Goal: Information Seeking & Learning: Find specific fact

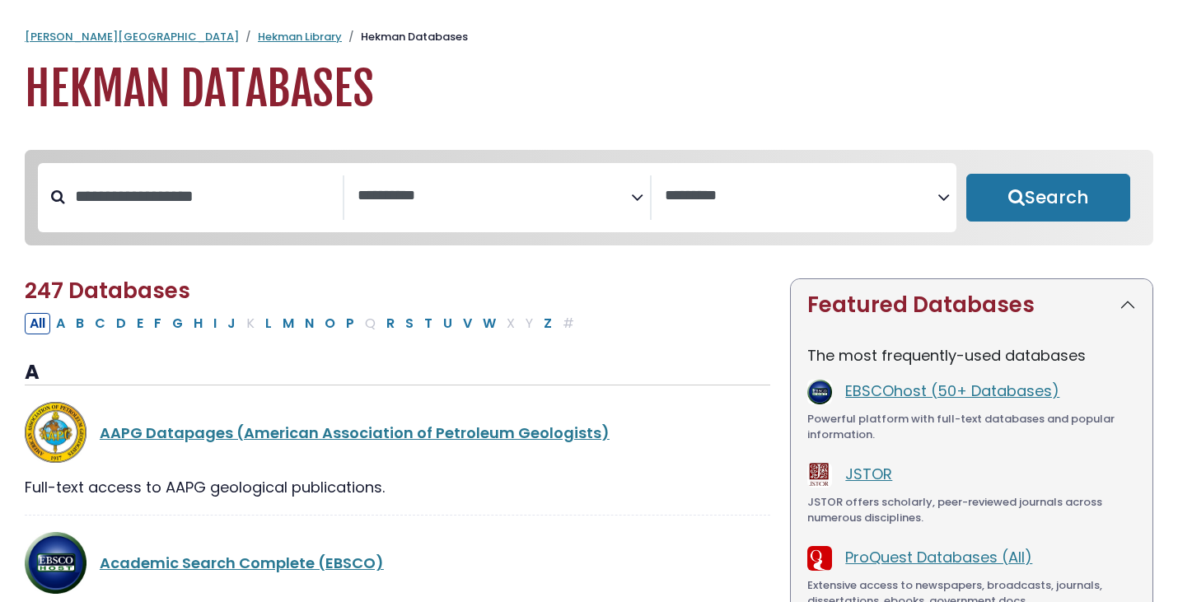
select select "Database Subject Filter"
select select "Database Vendors Filter"
click at [216, 194] on input "Search database by title or keyword" at bounding box center [204, 196] width 278 height 27
type input "****"
click at [966, 174] on button "Search" at bounding box center [1048, 198] width 164 height 48
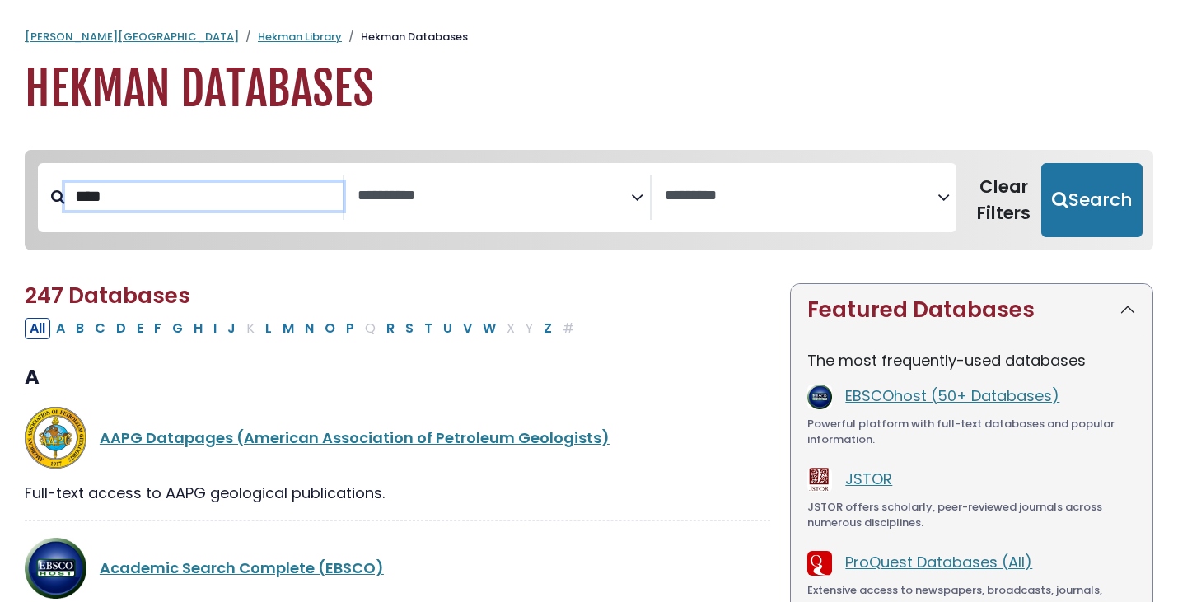
select select "Database Subject Filter"
select select "Database Vendors Filter"
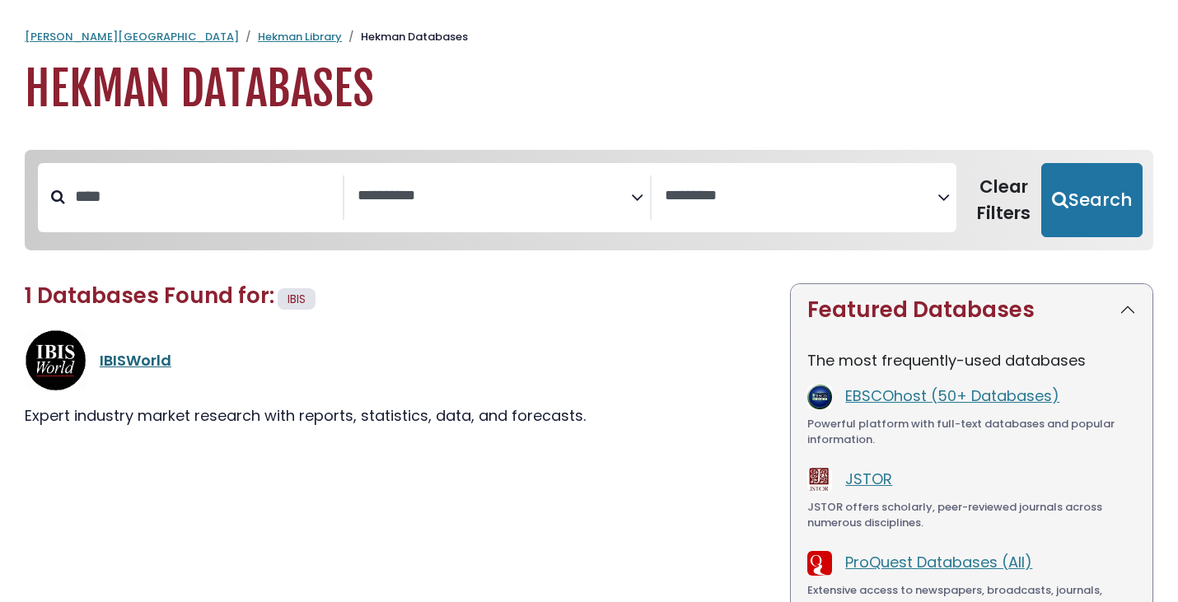
click at [133, 362] on link "IBISWorld" at bounding box center [136, 360] width 72 height 21
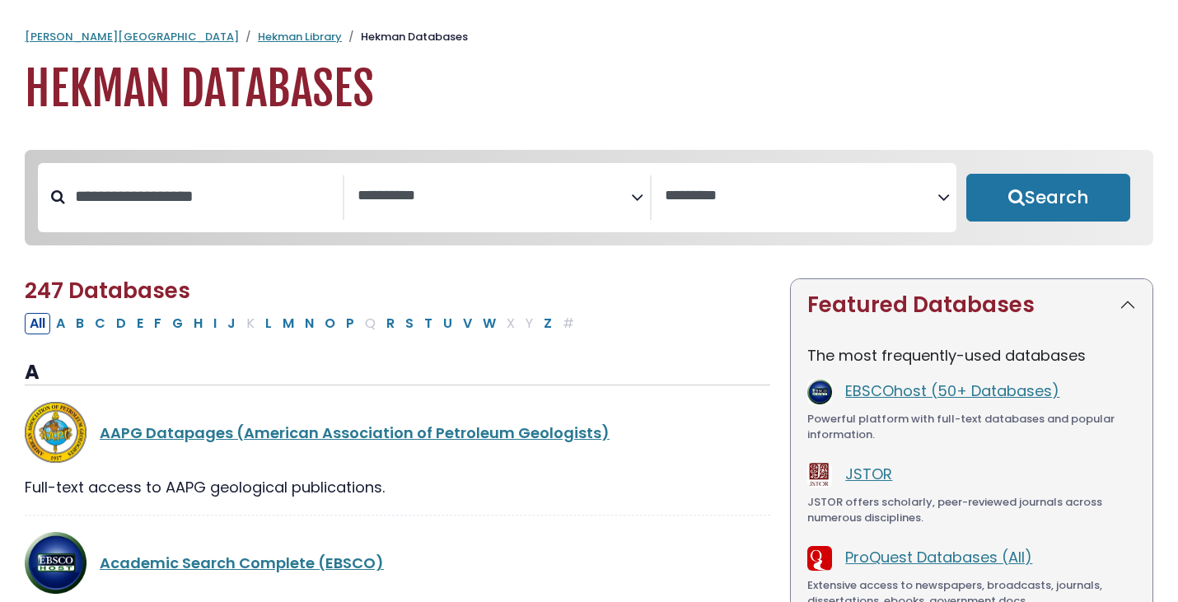
select select "Database Subject Filter"
select select "Database Vendors Filter"
click at [262, 183] on input "Search database by title or keyword" at bounding box center [204, 196] width 278 height 27
type input "****"
click at [966, 174] on button "Search" at bounding box center [1048, 198] width 164 height 48
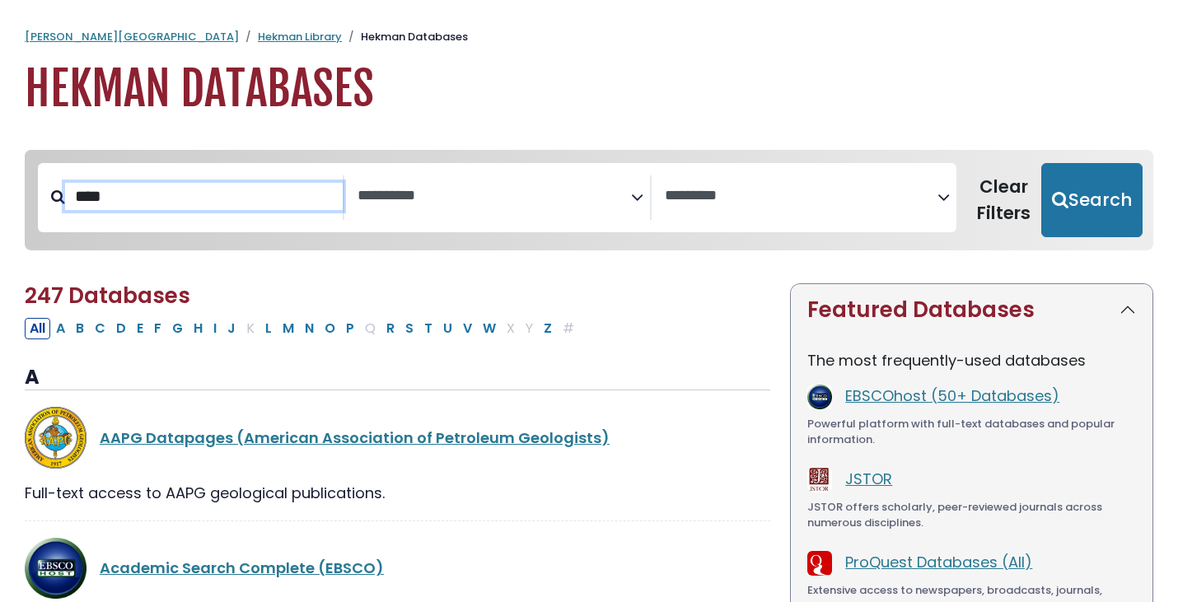
select select "Database Subject Filter"
select select "Database Vendors Filter"
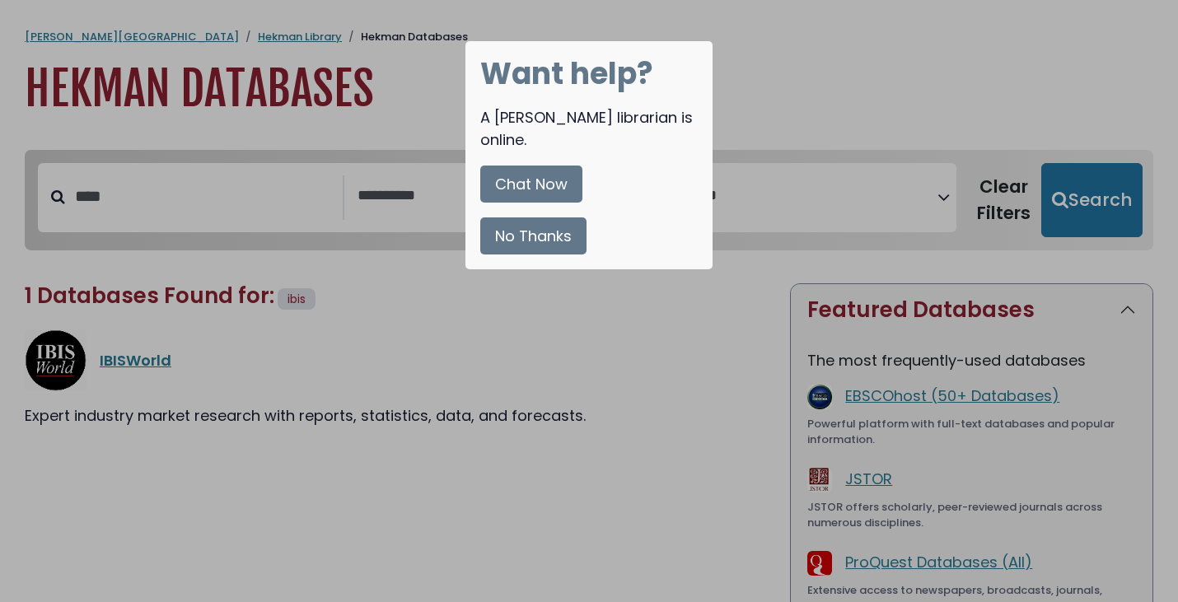
click at [553, 217] on button "No Thanks" at bounding box center [533, 235] width 106 height 37
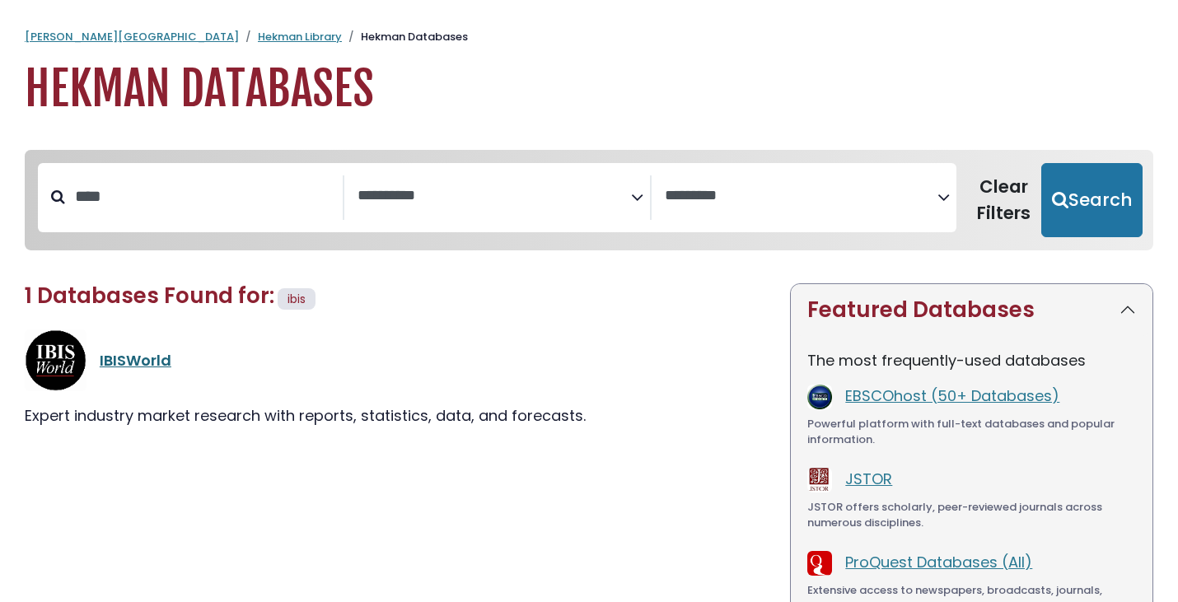
click at [142, 361] on link "IBISWorld" at bounding box center [136, 360] width 72 height 21
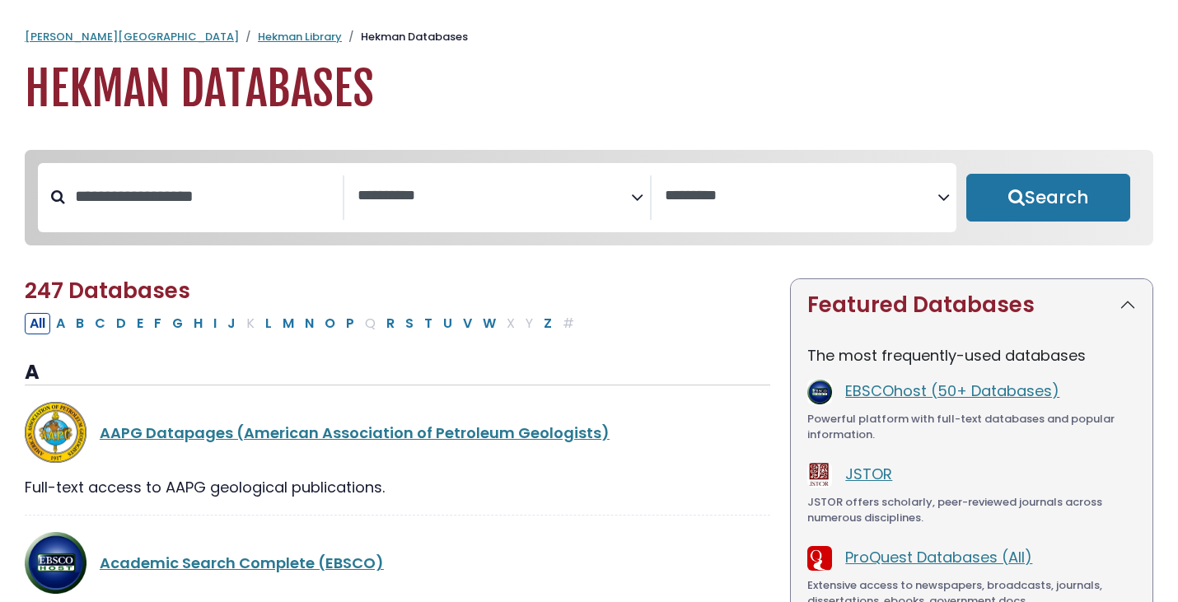
select select "Database Subject Filter"
select select "Database Vendors Filter"
click at [208, 203] on input "Search database by title or keyword" at bounding box center [204, 196] width 278 height 27
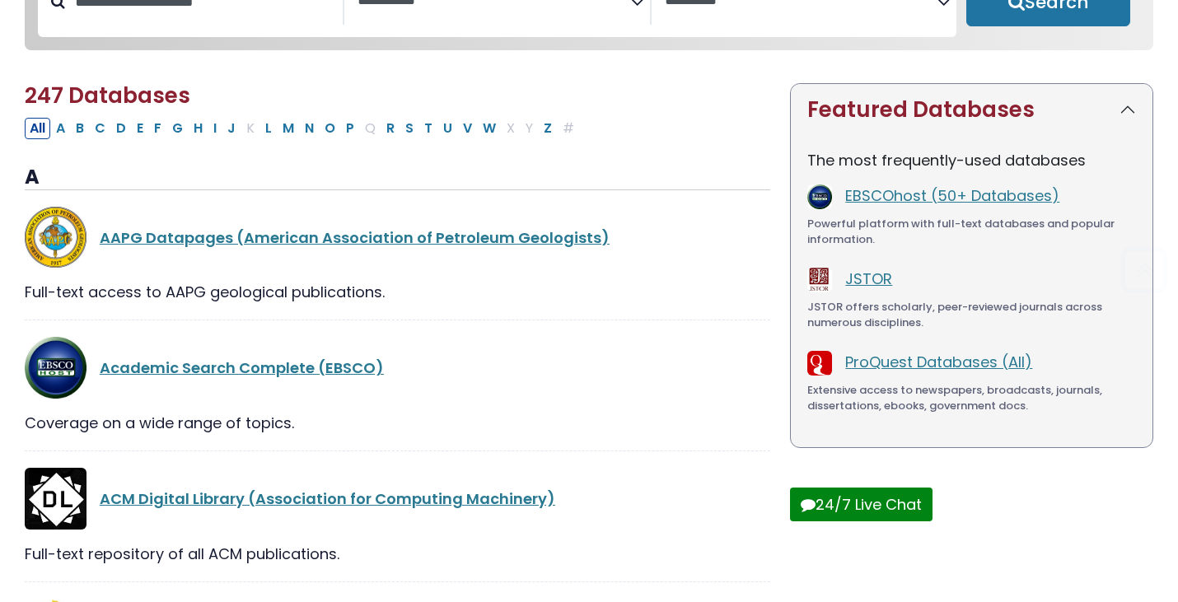
scroll to position [196, 0]
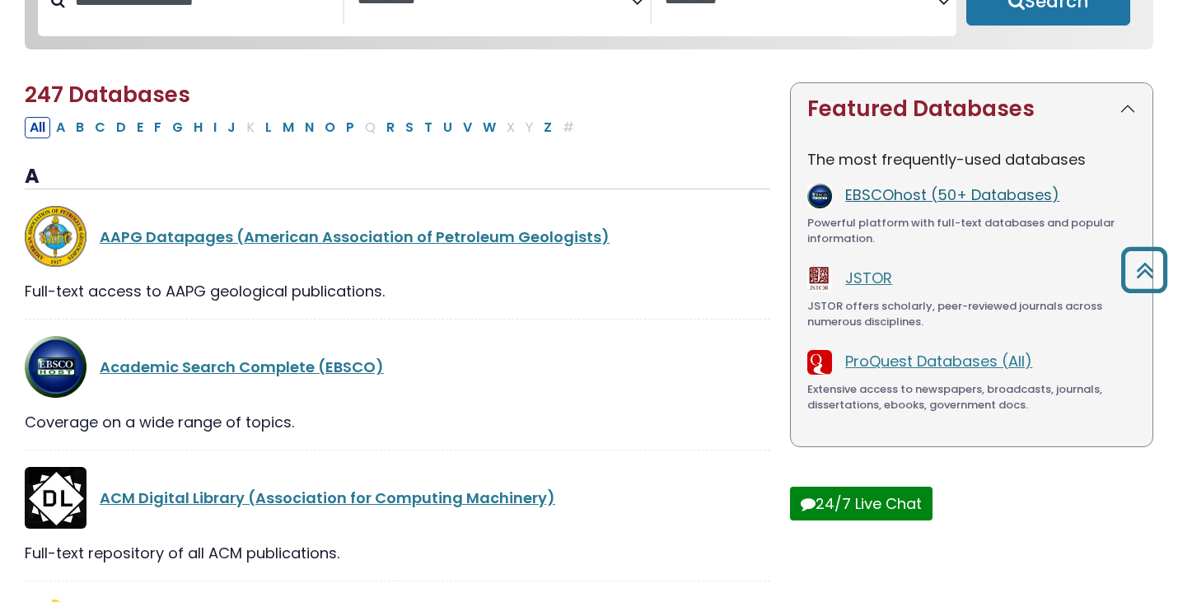
click at [963, 199] on link "EBSCOhost (50+ Databases)" at bounding box center [952, 194] width 214 height 21
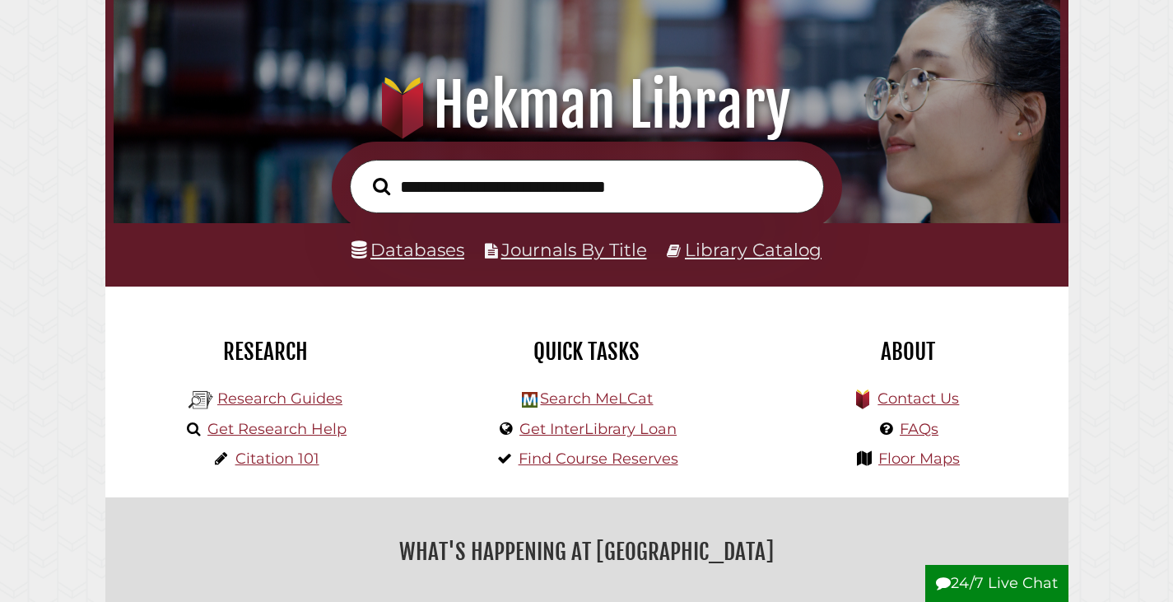
scroll to position [151, 0]
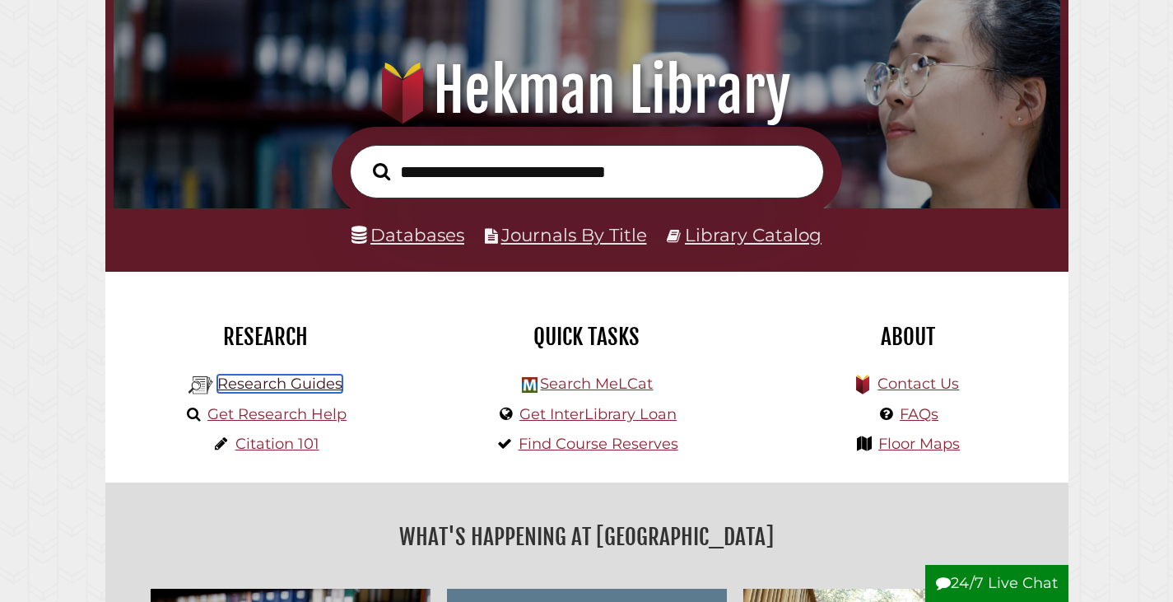
click at [268, 387] on link "Research Guides" at bounding box center [279, 384] width 125 height 18
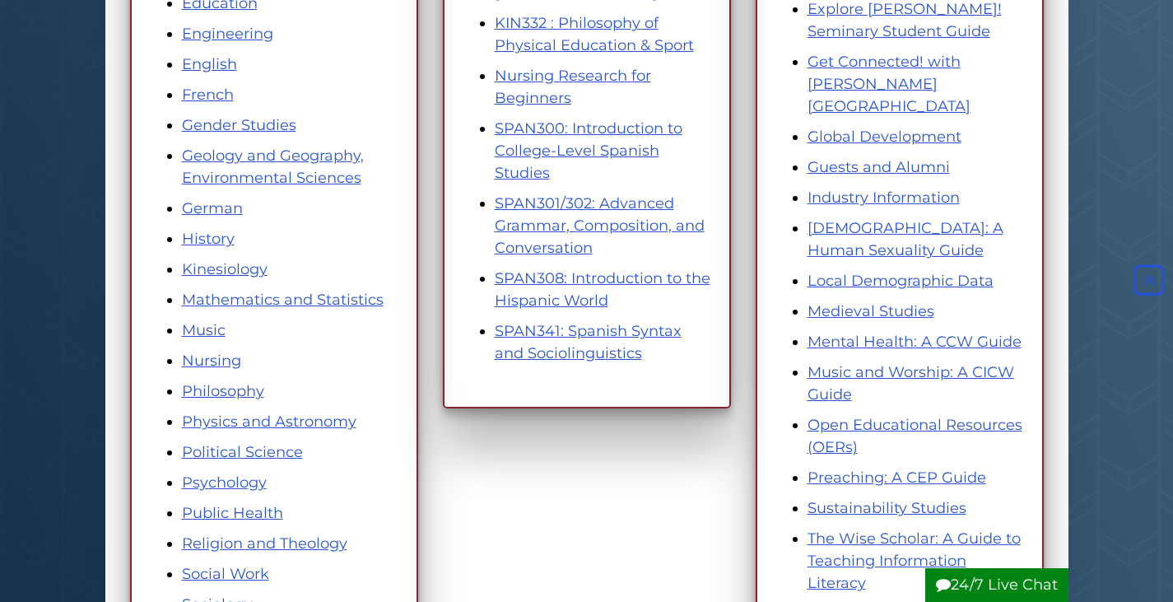
scroll to position [675, 0]
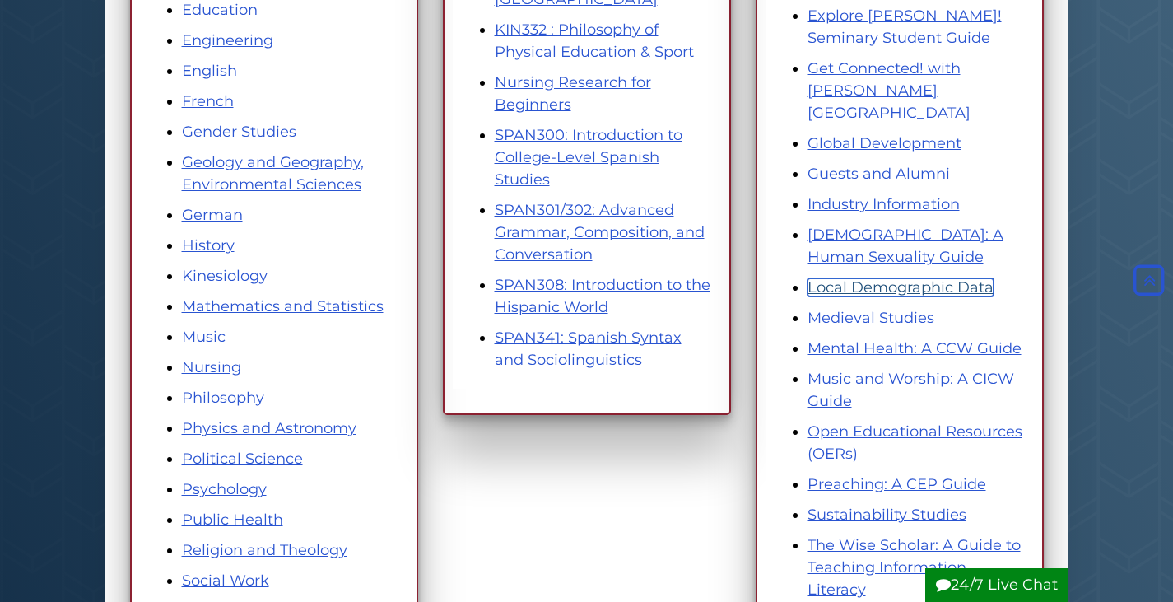
click at [831, 278] on link "Local Demographic Data" at bounding box center [901, 287] width 186 height 18
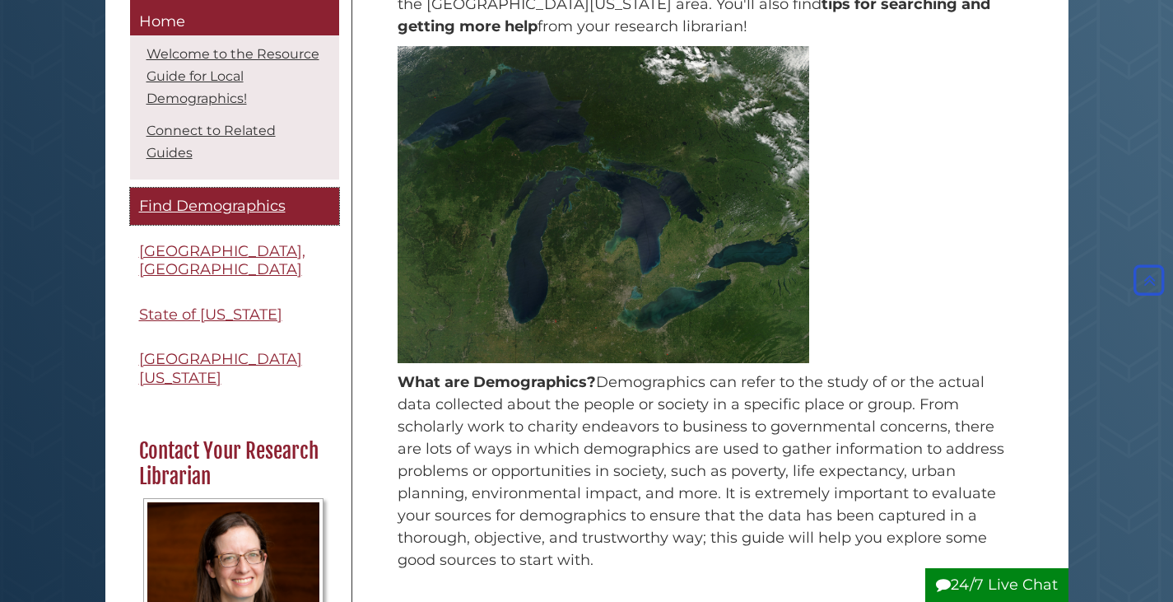
click at [252, 218] on link "Find Demographics" at bounding box center [234, 207] width 209 height 37
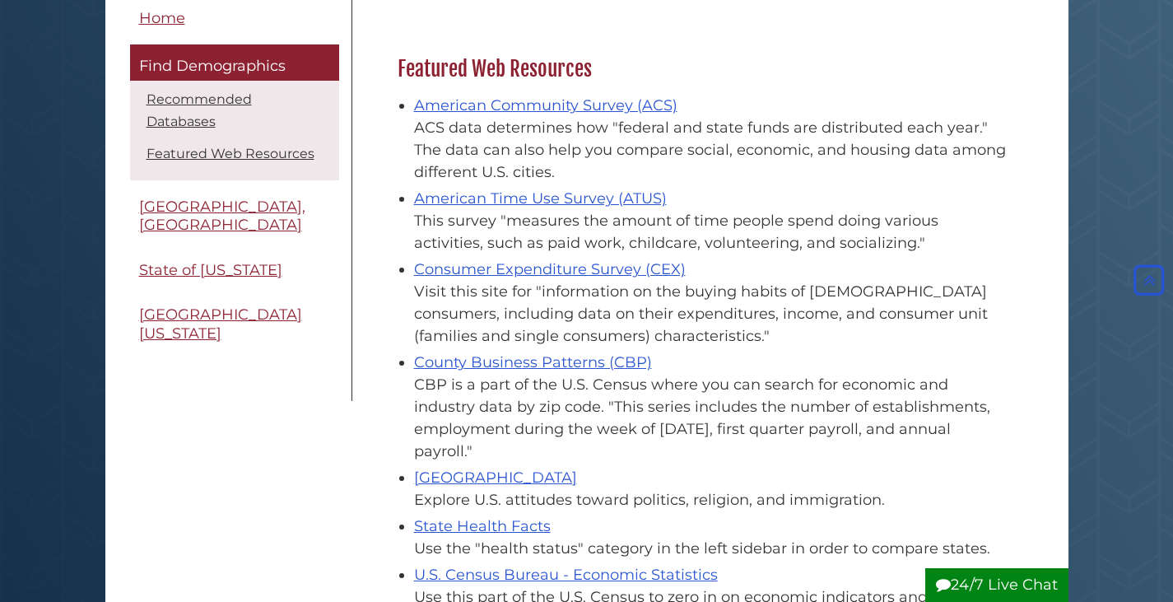
scroll to position [562, 0]
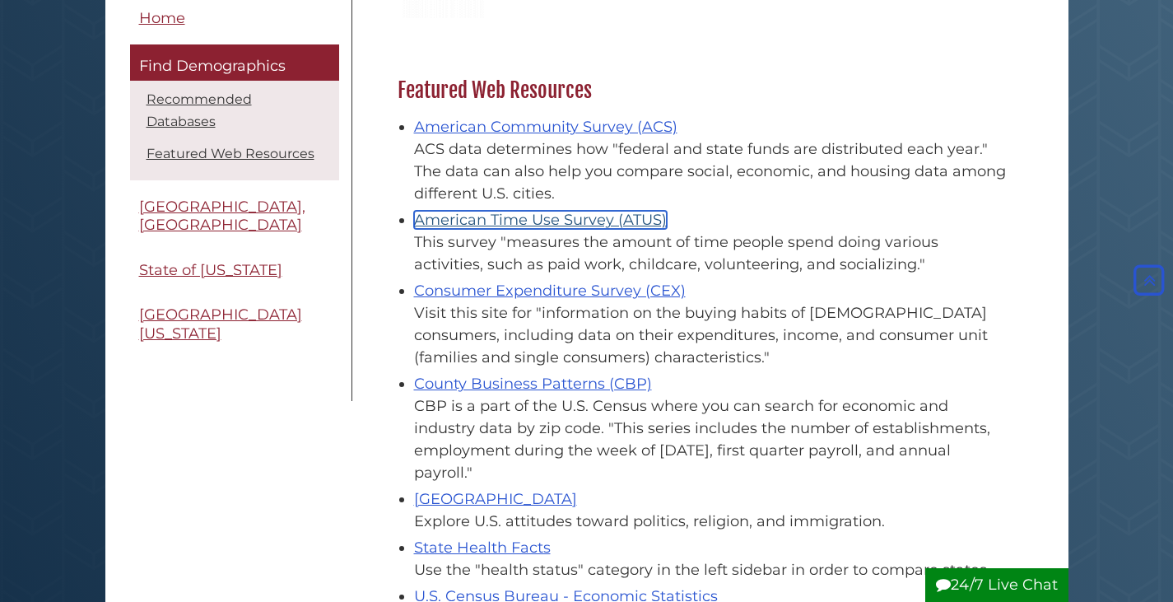
click at [611, 223] on link "American Time Use Survey (ATUS)" at bounding box center [540, 220] width 253 height 18
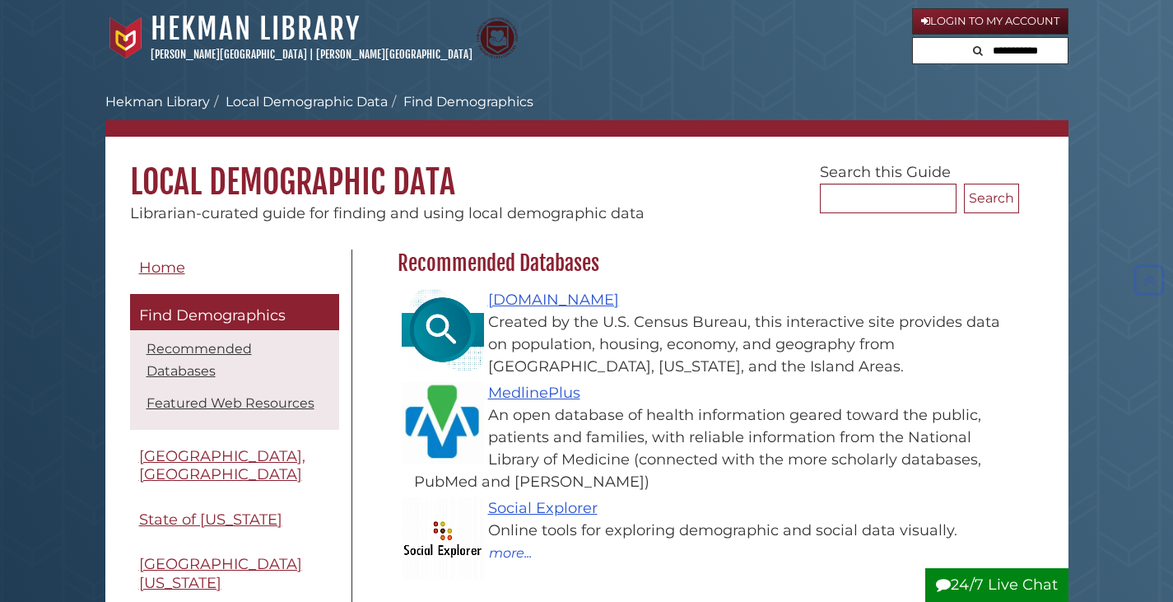
scroll to position [562, 0]
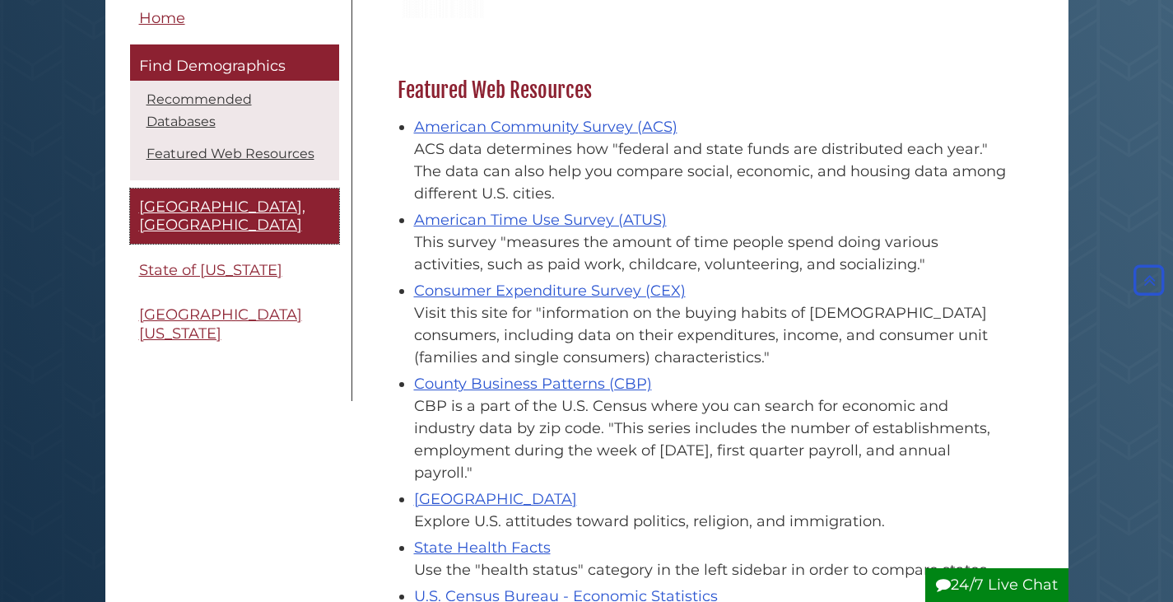
click at [231, 198] on span "[GEOGRAPHIC_DATA], [GEOGRAPHIC_DATA]" at bounding box center [222, 216] width 166 height 37
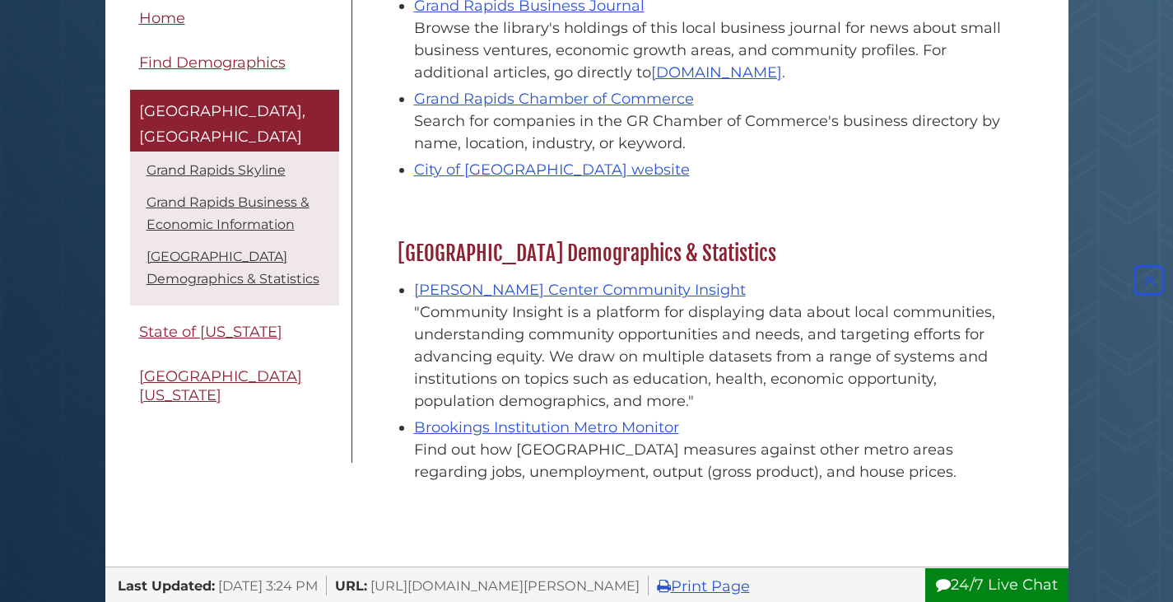
scroll to position [613, 0]
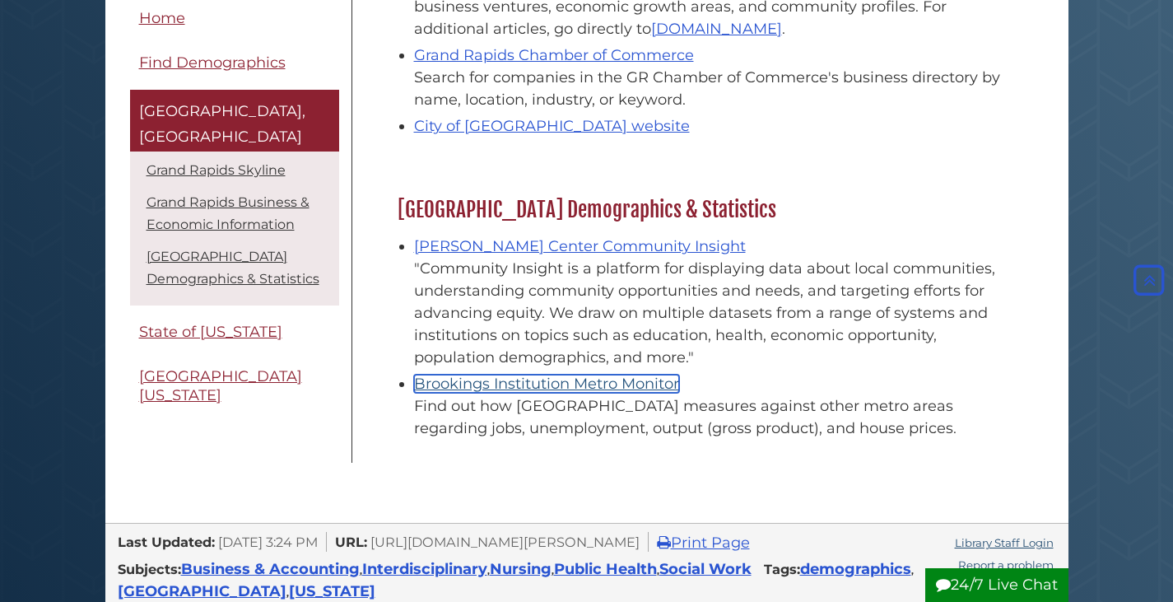
click at [613, 384] on link "Brookings Institution Metro Monitor" at bounding box center [546, 384] width 265 height 18
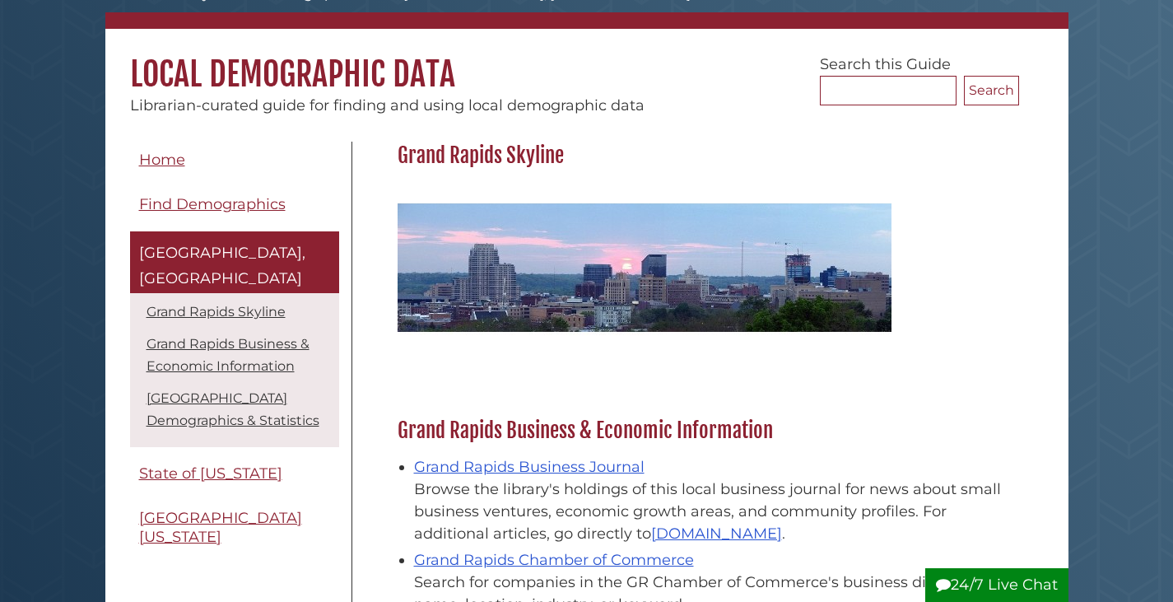
scroll to position [110, 0]
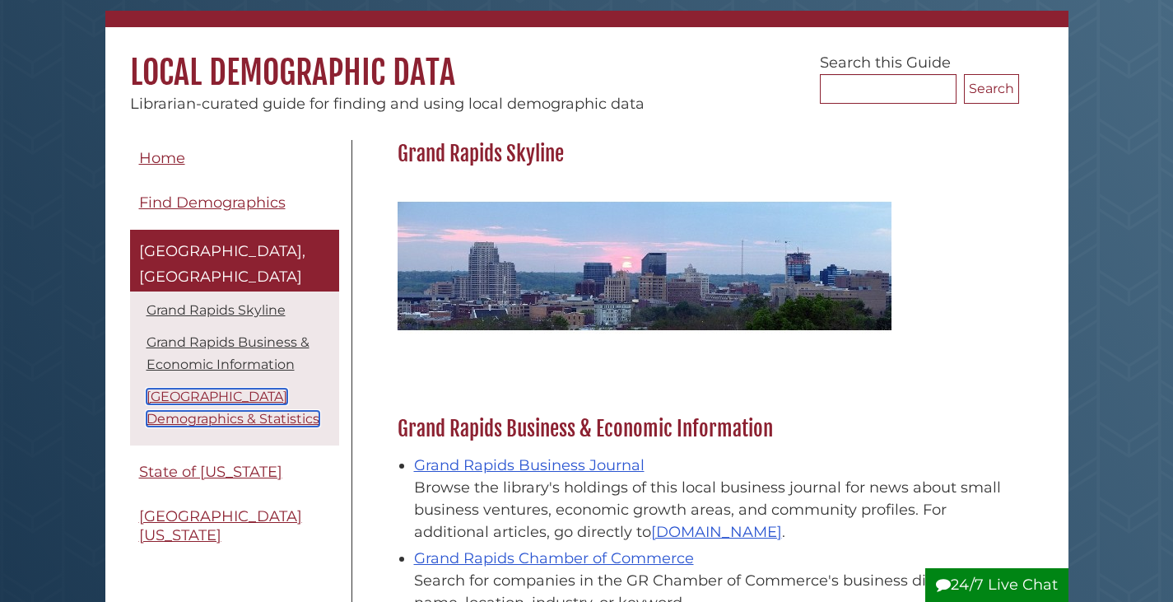
click at [262, 397] on link "Grand Rapids Demographics & Statistics" at bounding box center [233, 408] width 173 height 38
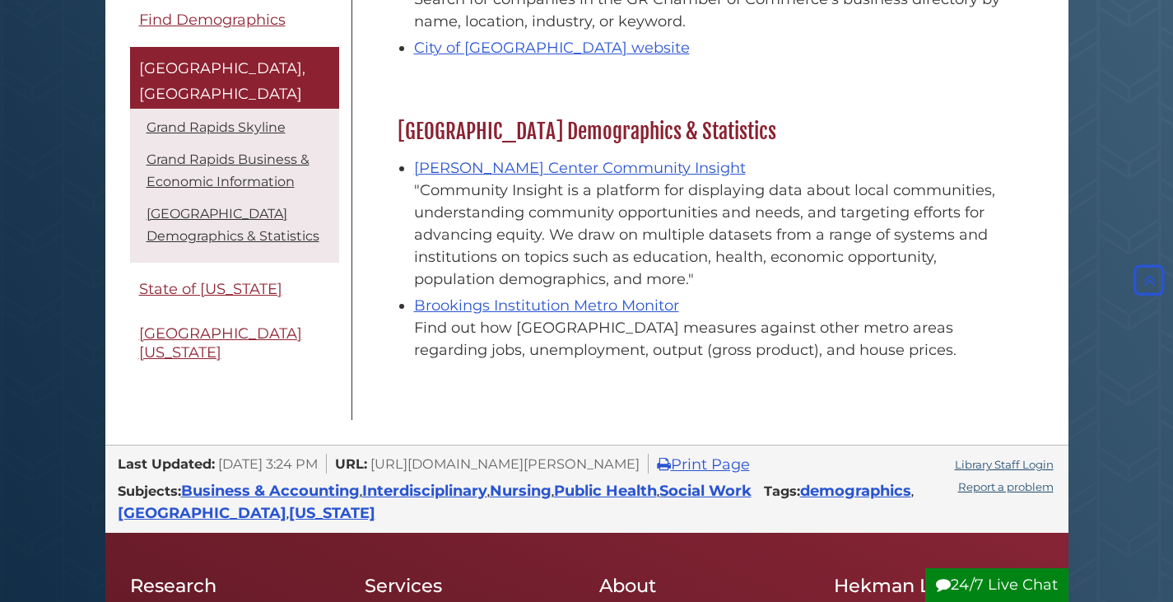
scroll to position [690, 0]
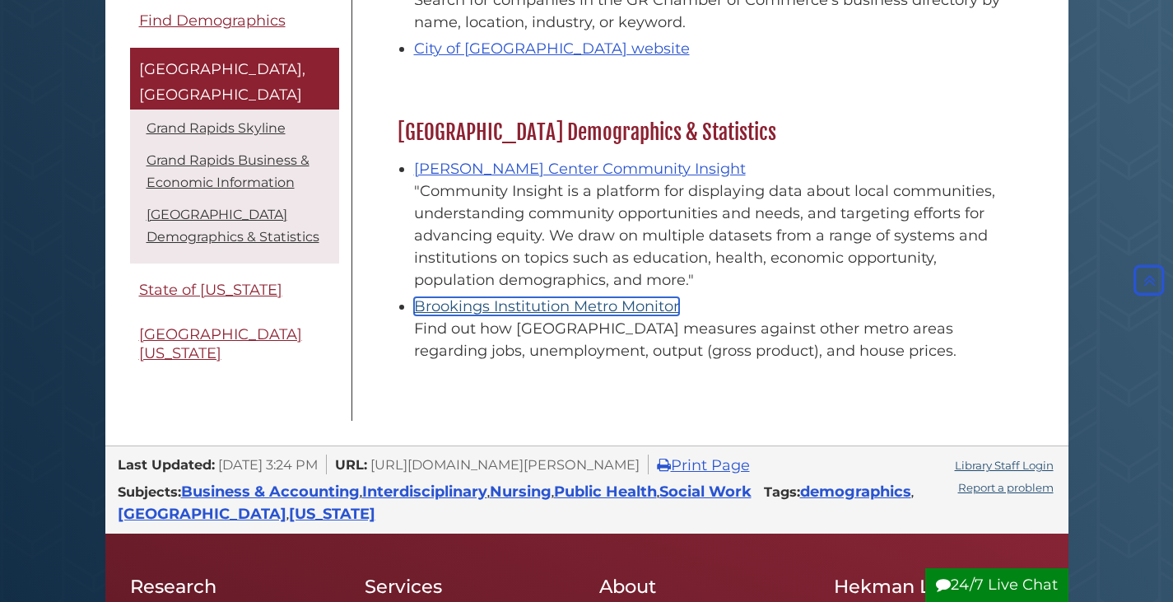
click at [567, 310] on link "Brookings Institution Metro Monitor" at bounding box center [546, 306] width 265 height 18
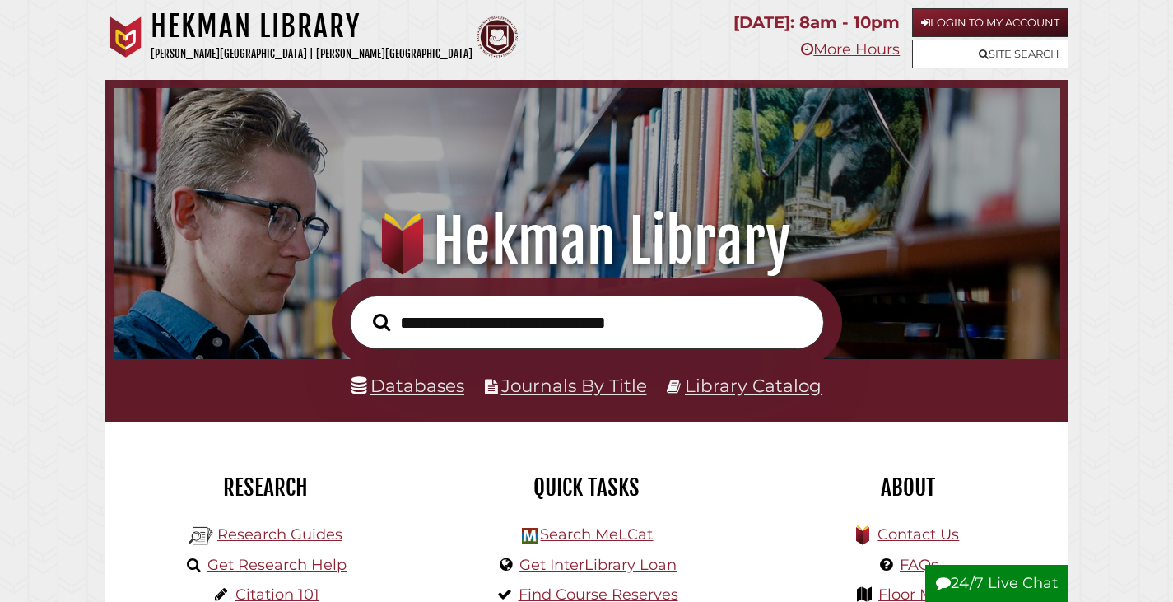
scroll to position [313, 939]
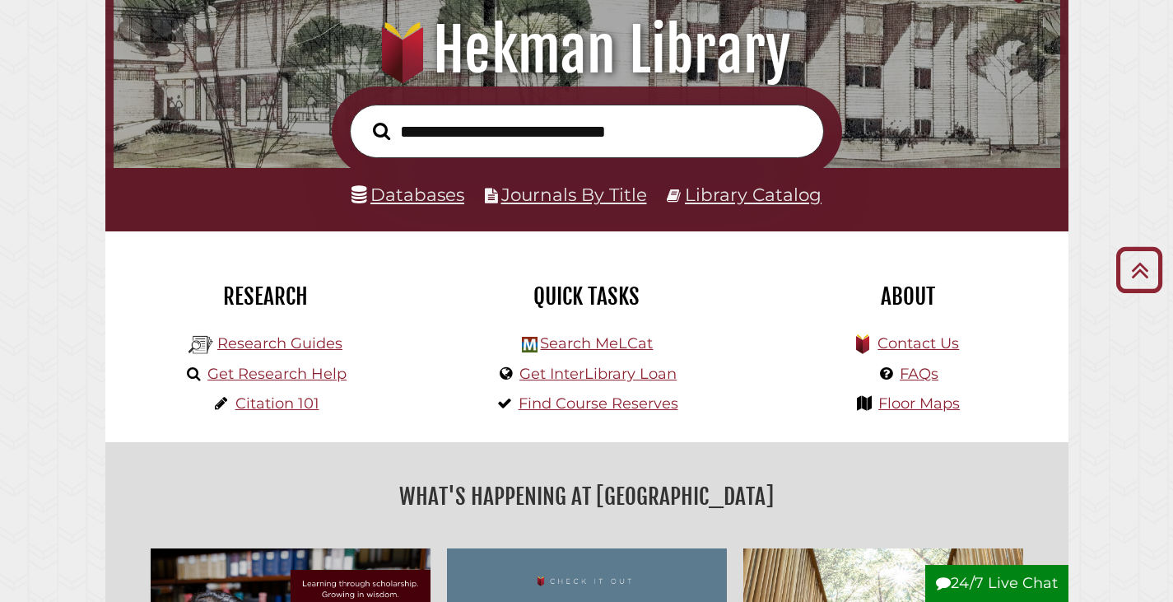
scroll to position [220, 0]
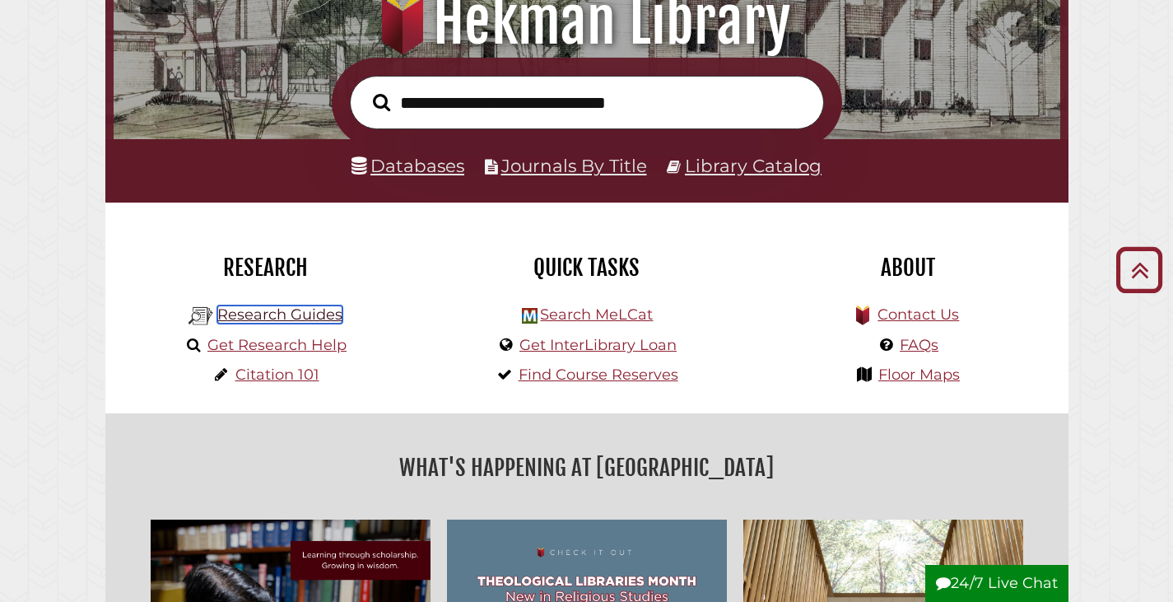
click at [314, 308] on link "Research Guides" at bounding box center [279, 315] width 125 height 18
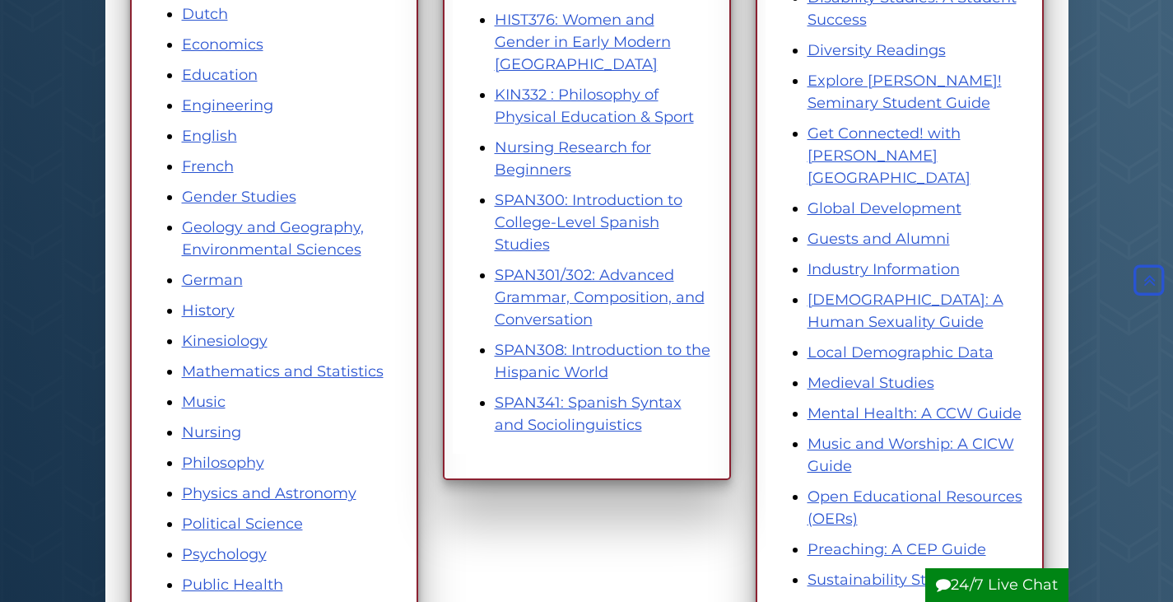
scroll to position [614, 0]
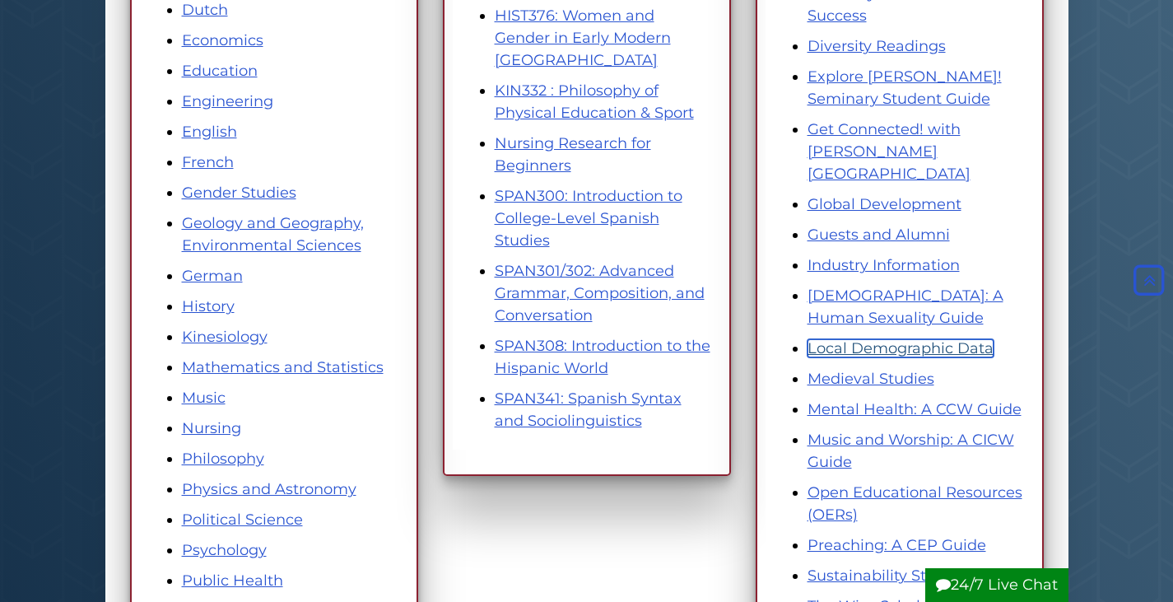
click at [856, 339] on link "Local Demographic Data" at bounding box center [901, 348] width 186 height 18
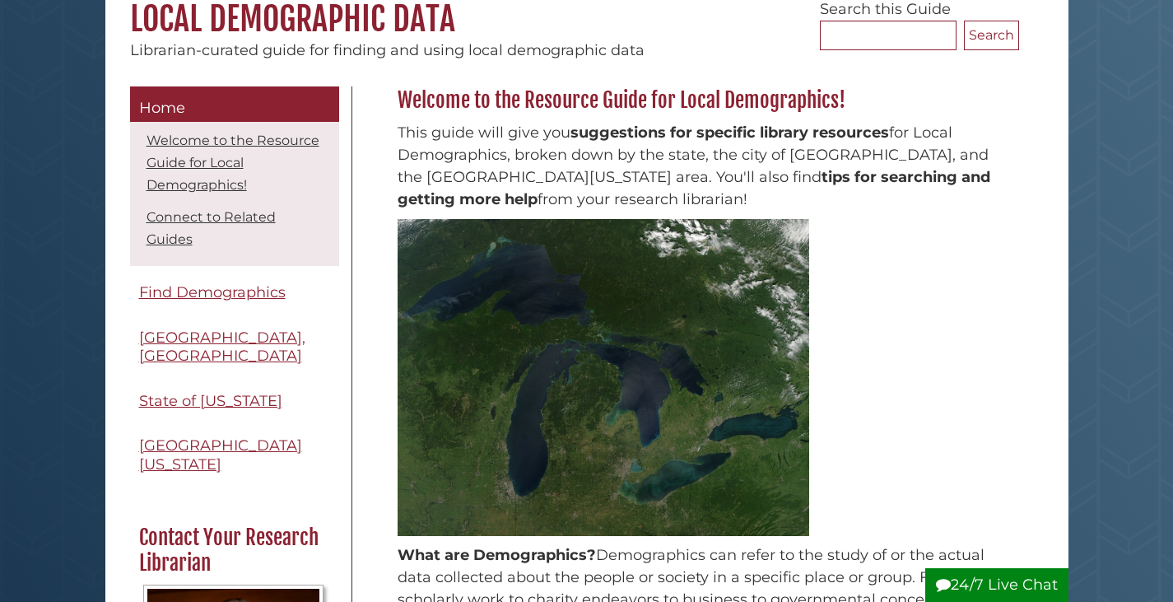
scroll to position [176, 0]
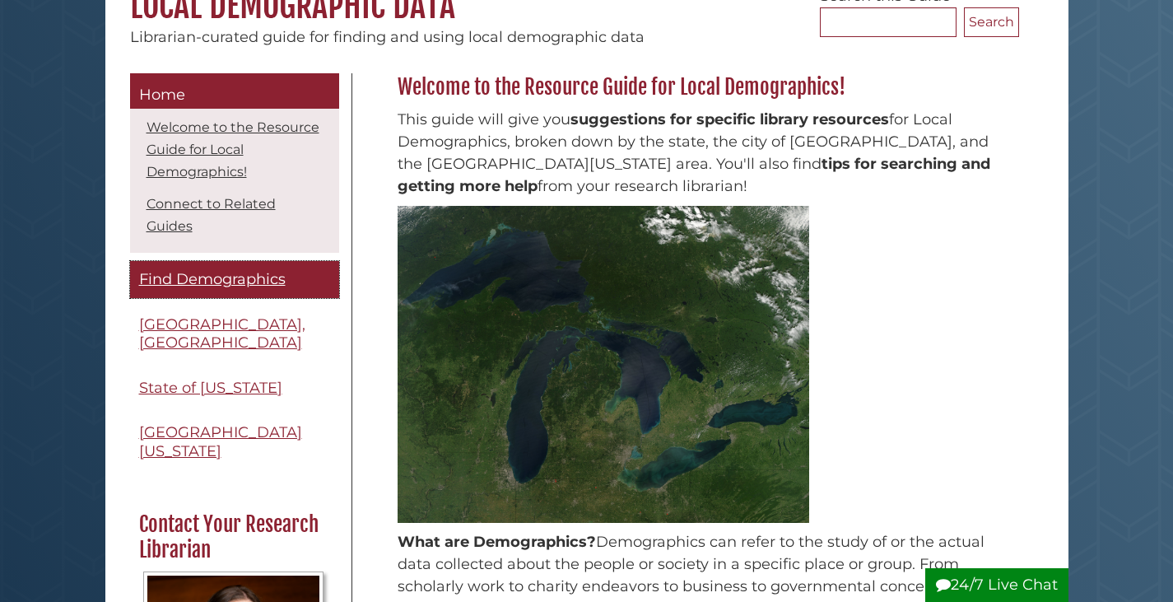
click at [206, 285] on span "Find Demographics" at bounding box center [212, 279] width 147 height 18
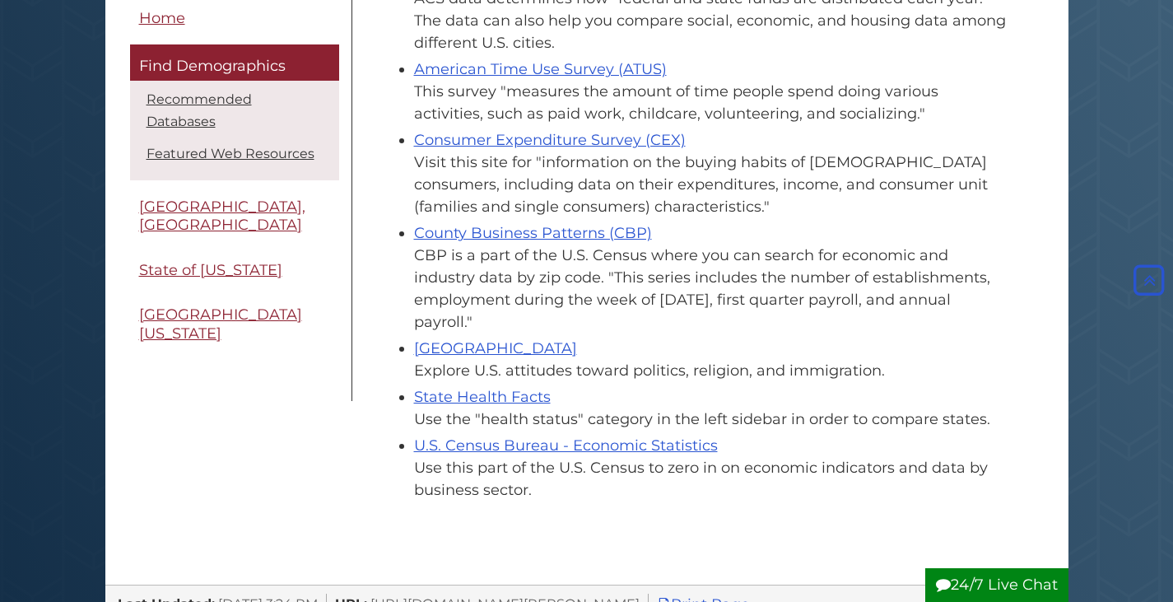
scroll to position [718, 0]
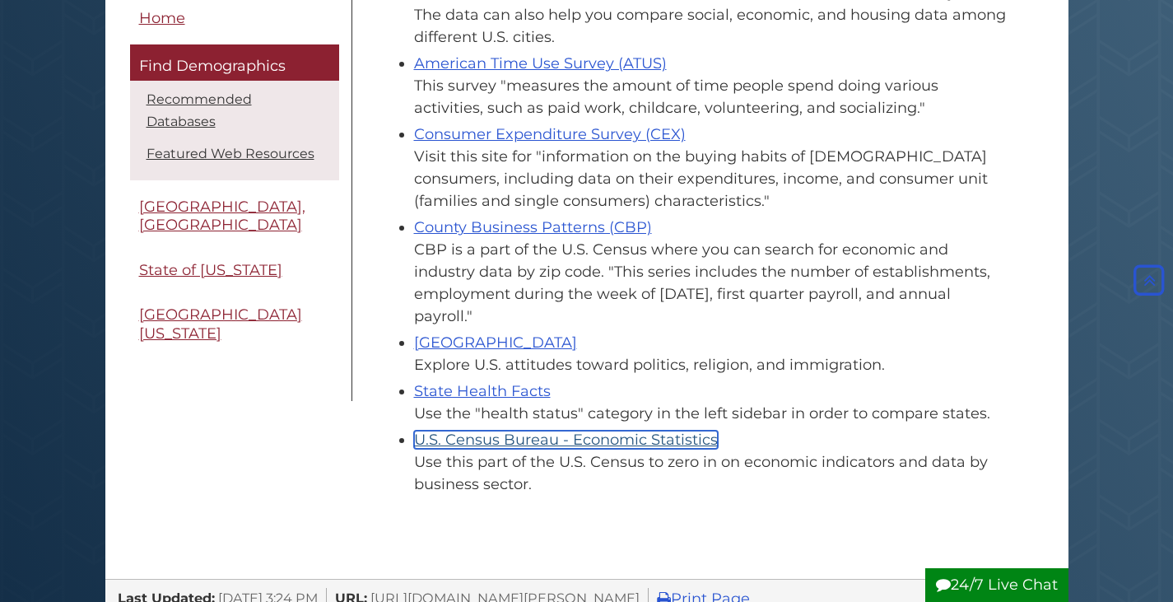
click at [616, 436] on link "U.S. Census Bureau - Economic Statistics" at bounding box center [566, 440] width 304 height 18
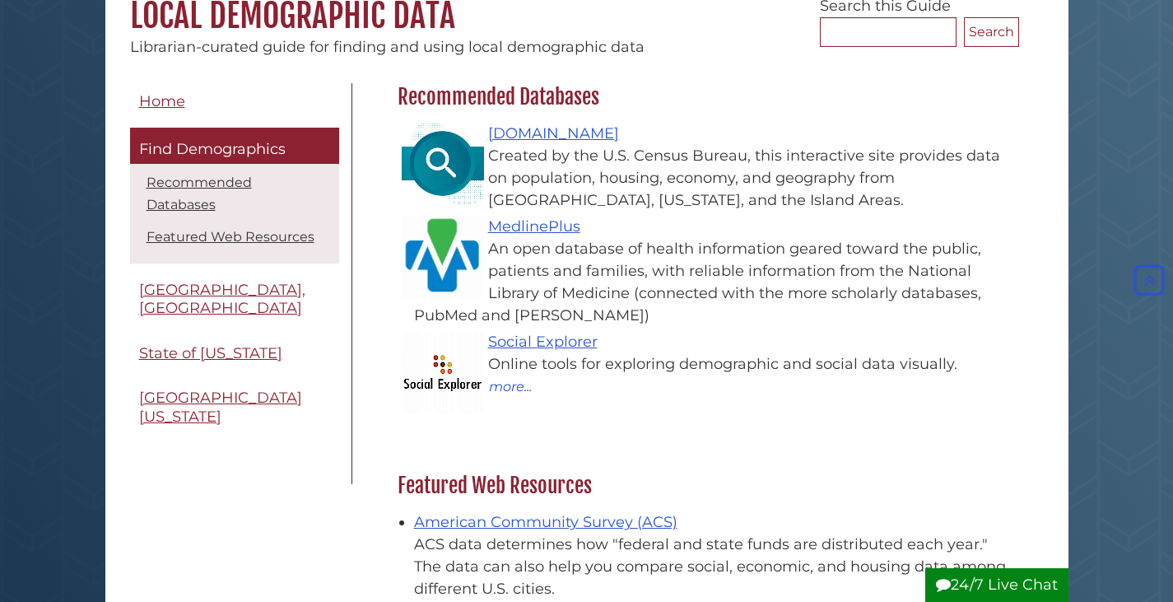
scroll to position [166, 0]
